Goal: Transaction & Acquisition: Complete application form

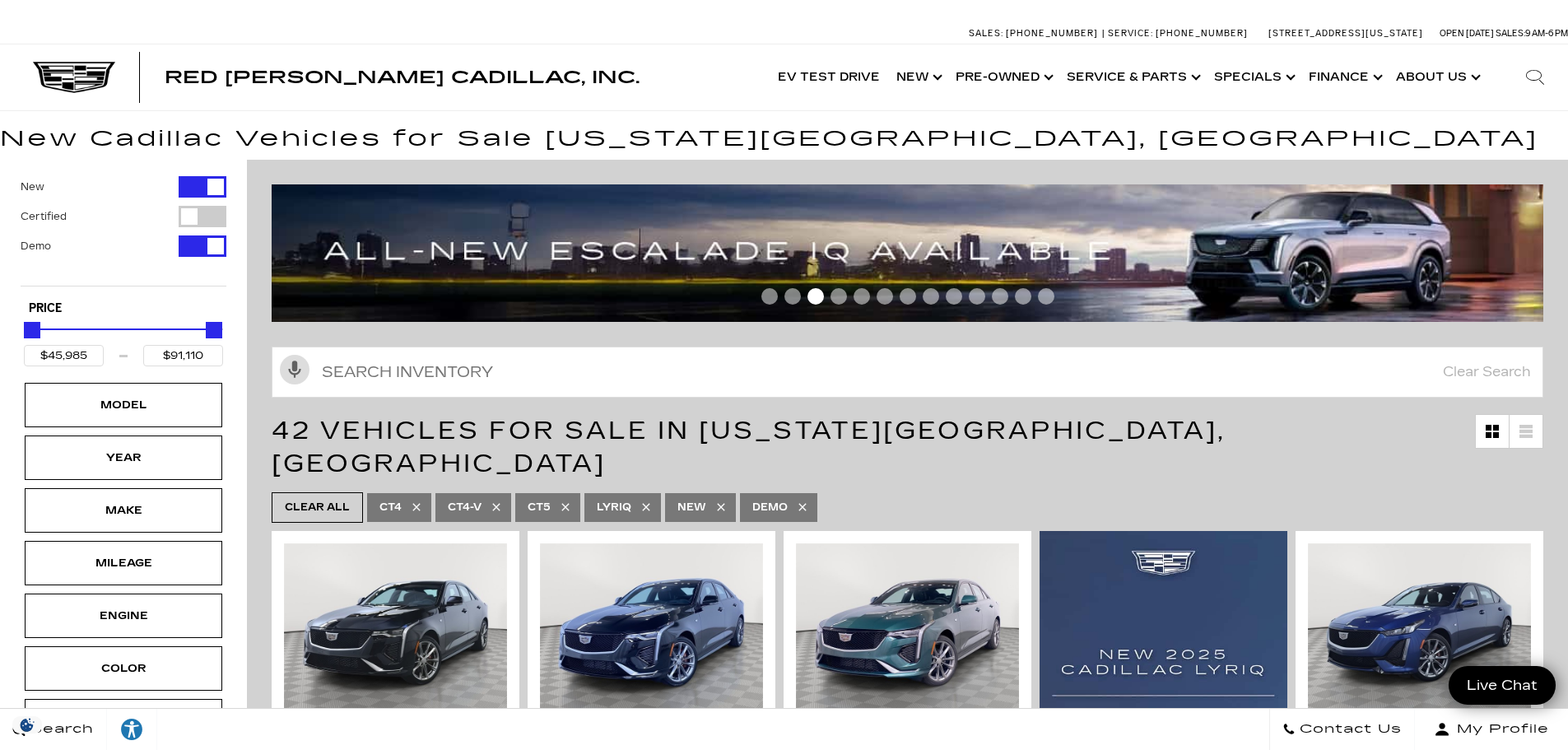
click at [1354, 83] on link "Show Finance" at bounding box center [1343, 78] width 87 height 66
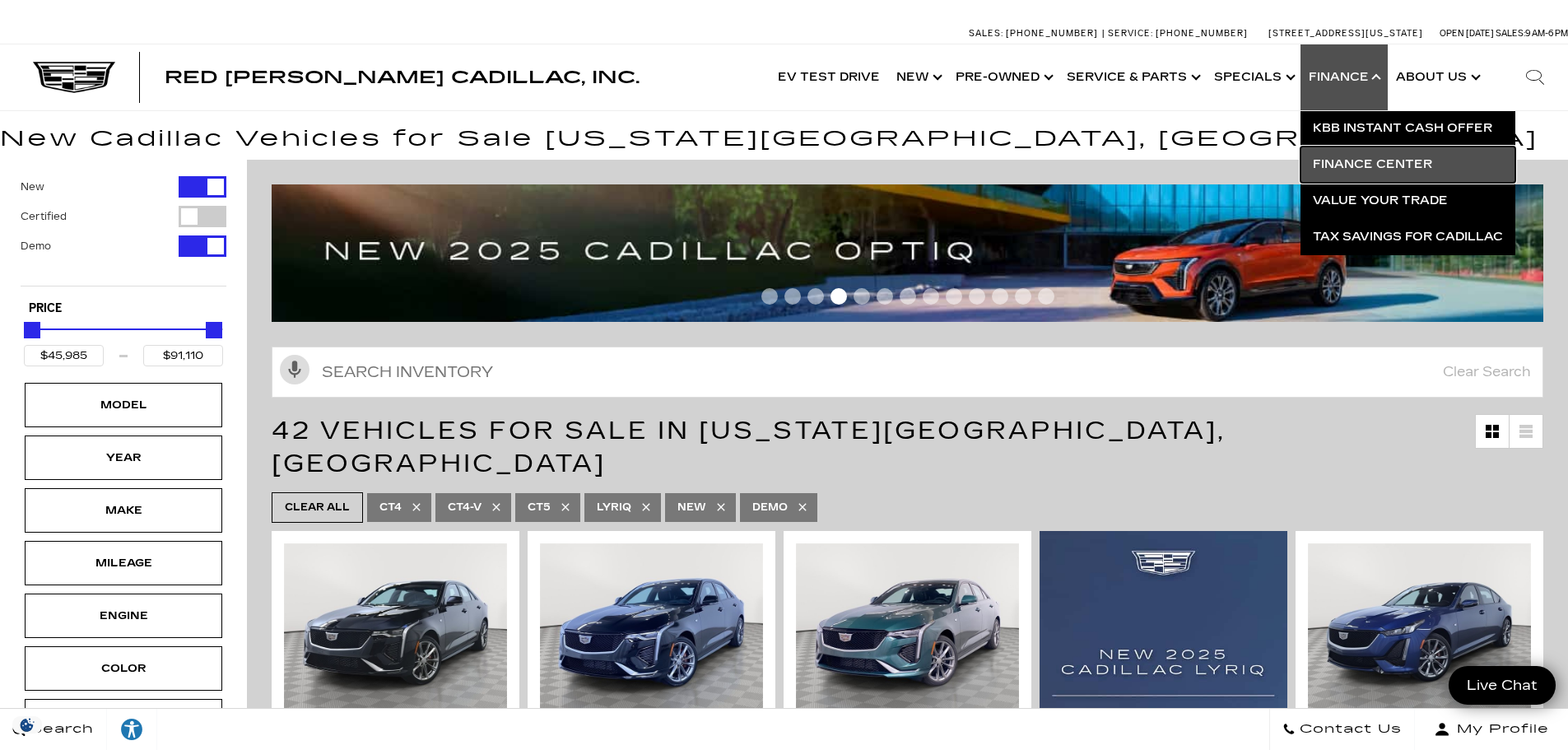
click at [1361, 164] on link "Finance Center" at bounding box center [1407, 165] width 215 height 36
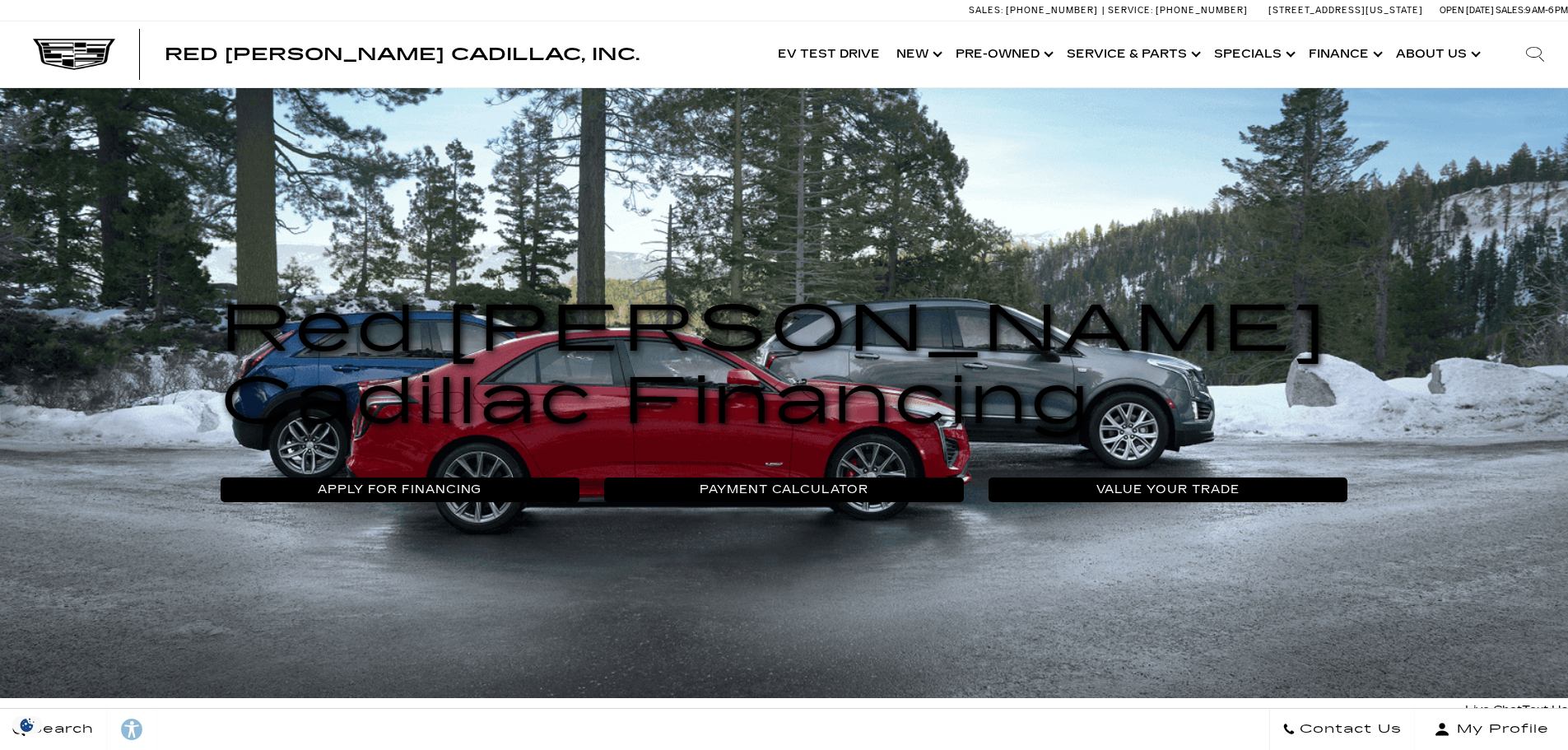
click at [448, 477] on link "Apply For Financing" at bounding box center [400, 489] width 360 height 25
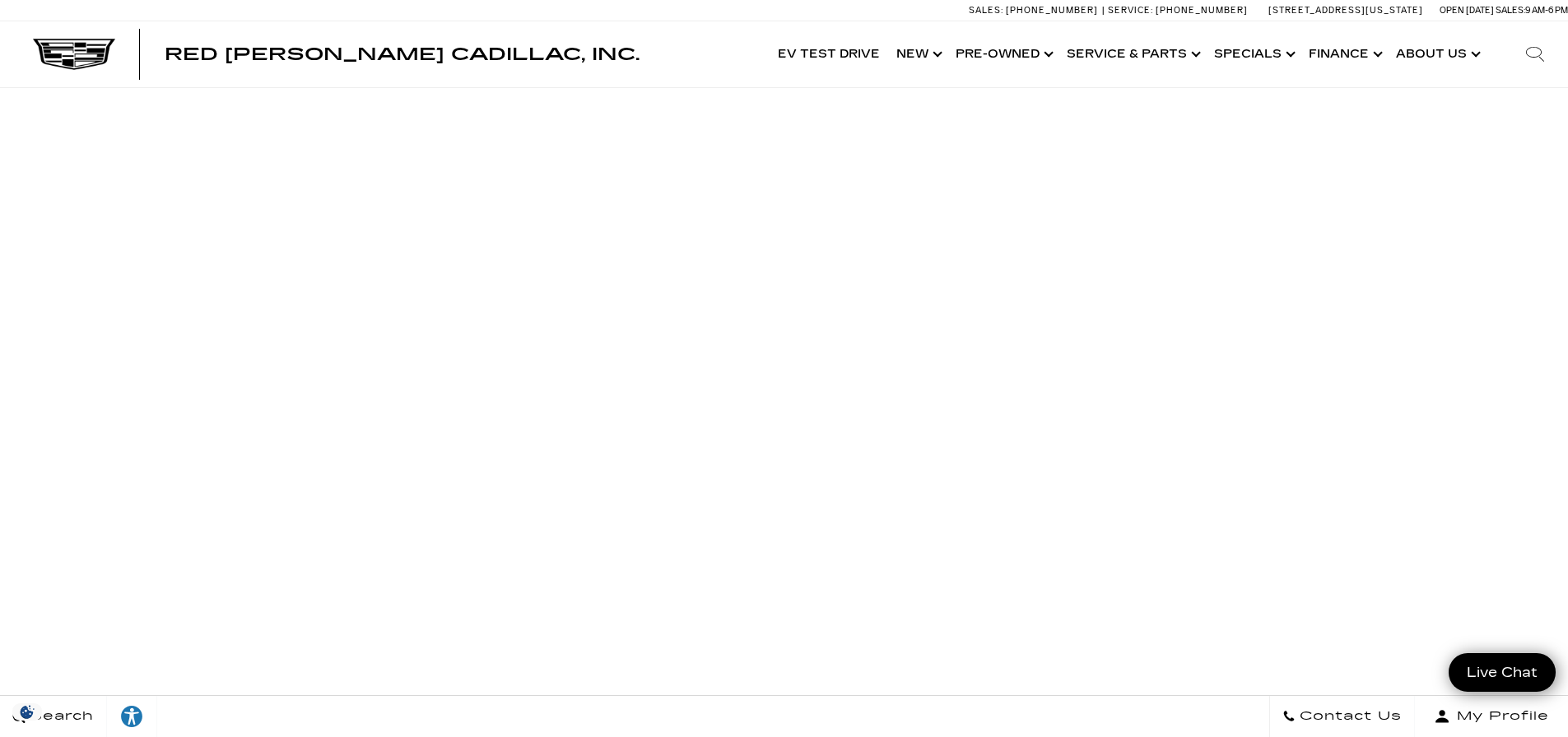
scroll to position [82, 0]
